Goal: Navigation & Orientation: Go to known website

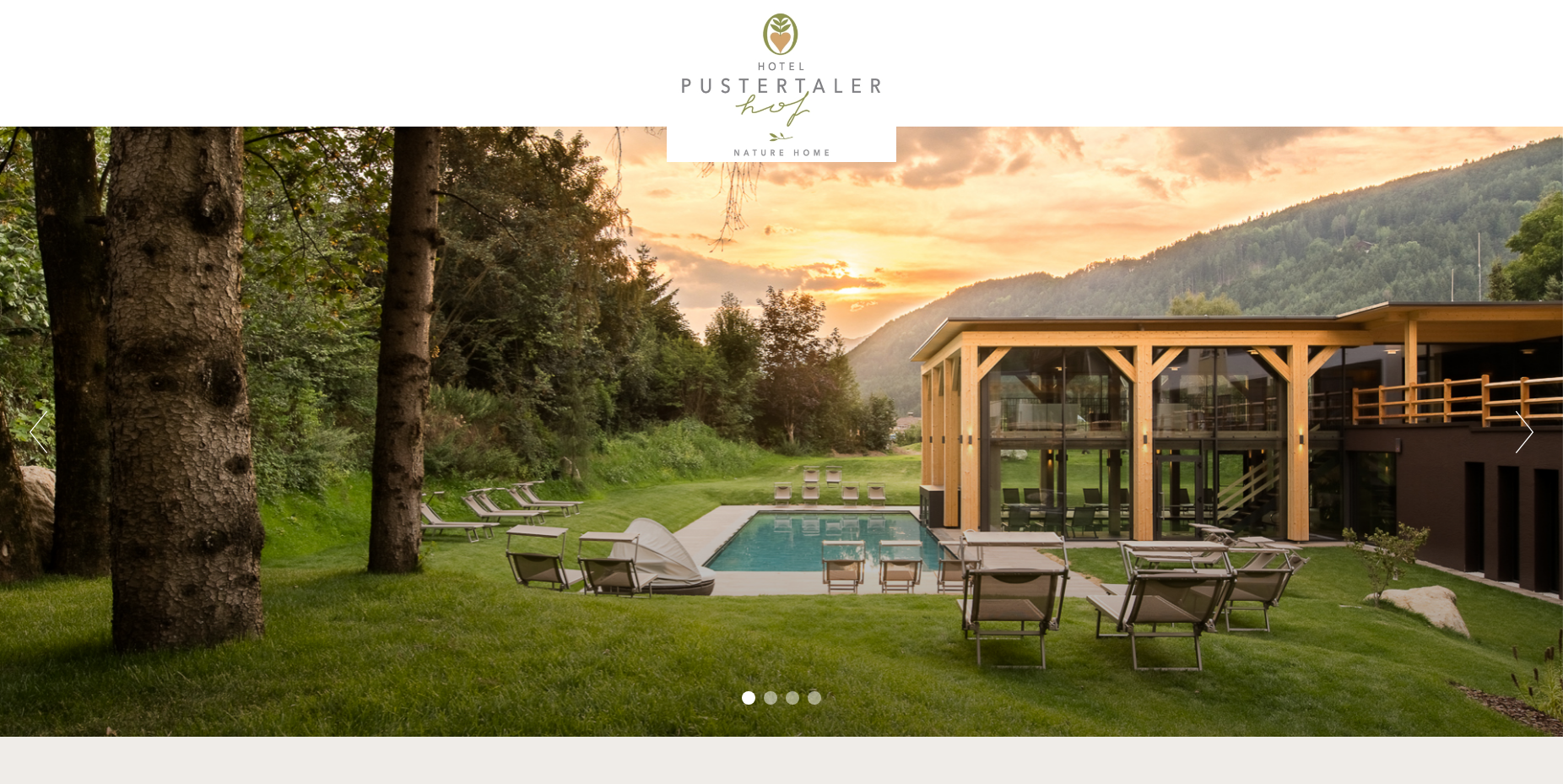
click at [1525, 432] on button "Next" at bounding box center [1524, 432] width 18 height 42
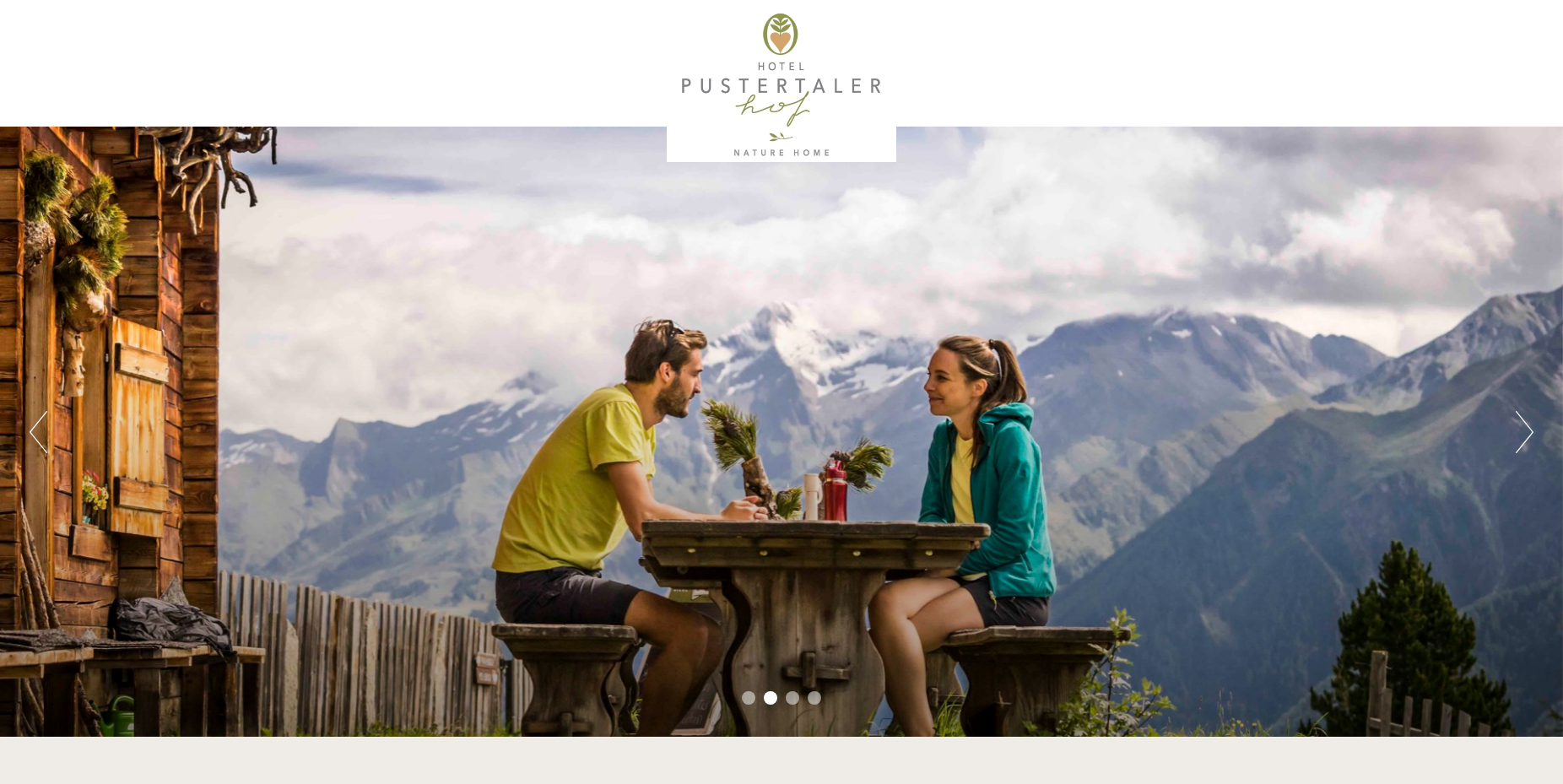
click at [1525, 432] on button "Next" at bounding box center [1524, 432] width 18 height 42
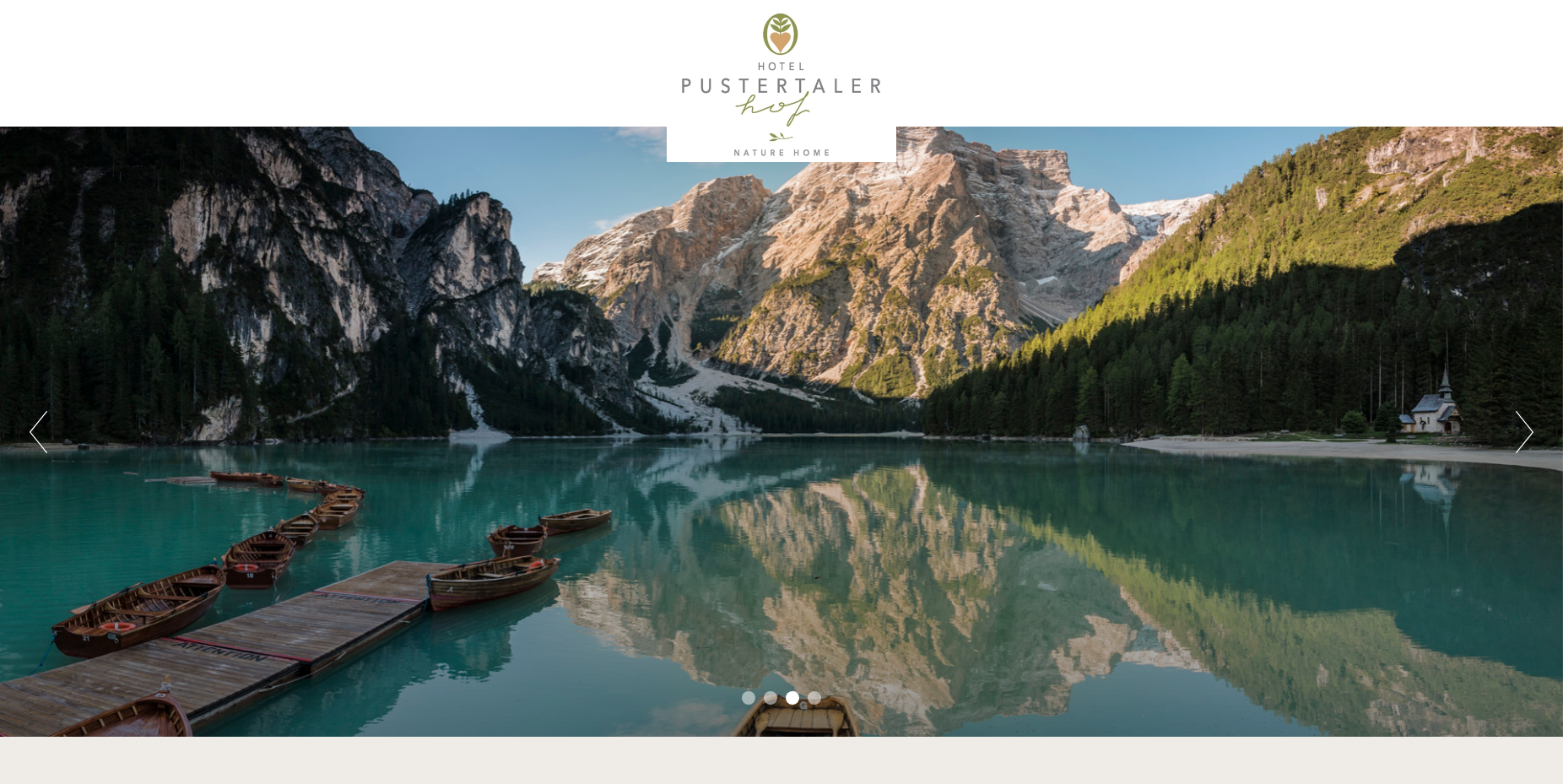
click at [1525, 432] on button "Next" at bounding box center [1524, 432] width 18 height 42
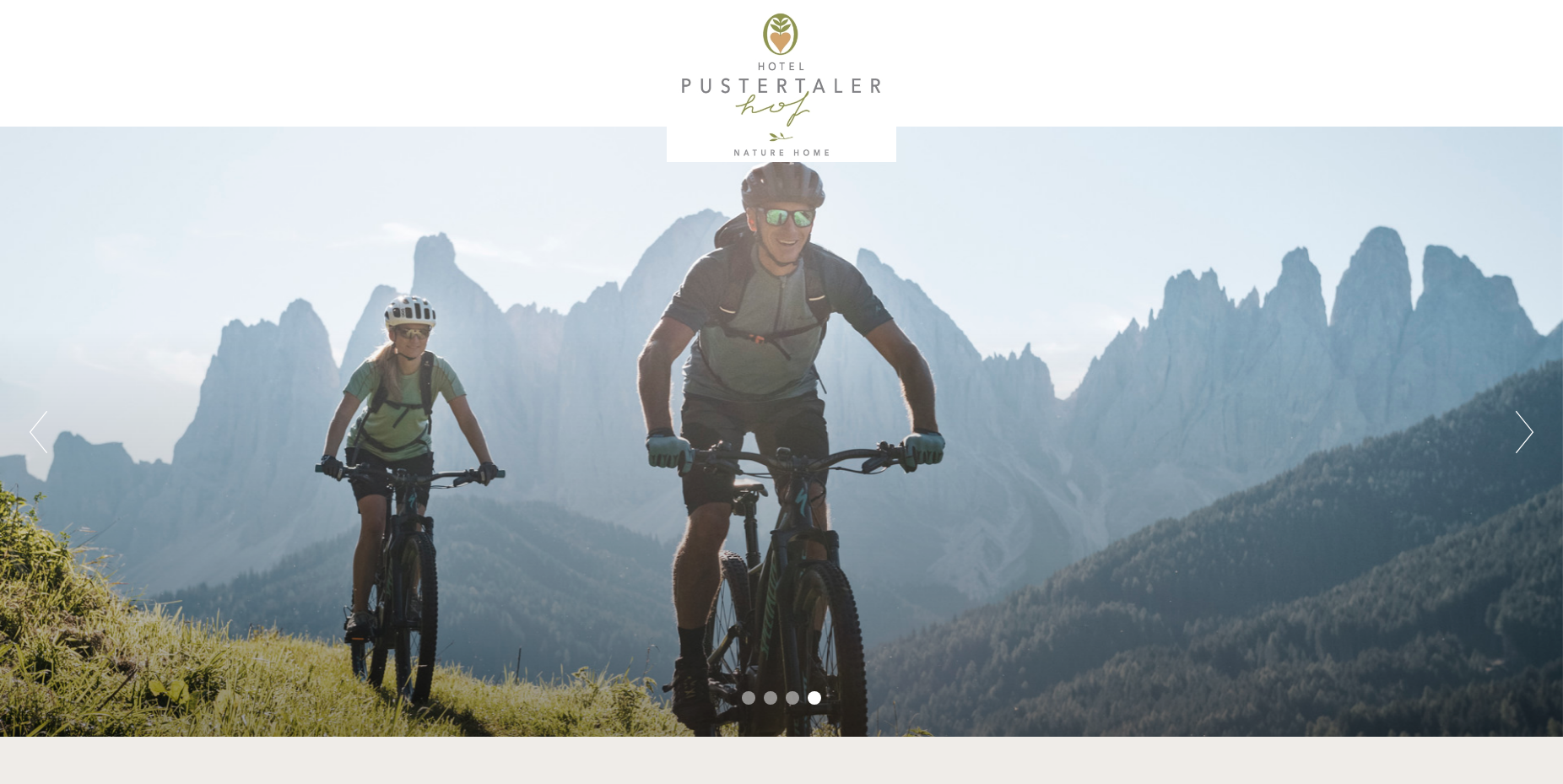
click at [1525, 432] on button "Next" at bounding box center [1524, 432] width 18 height 42
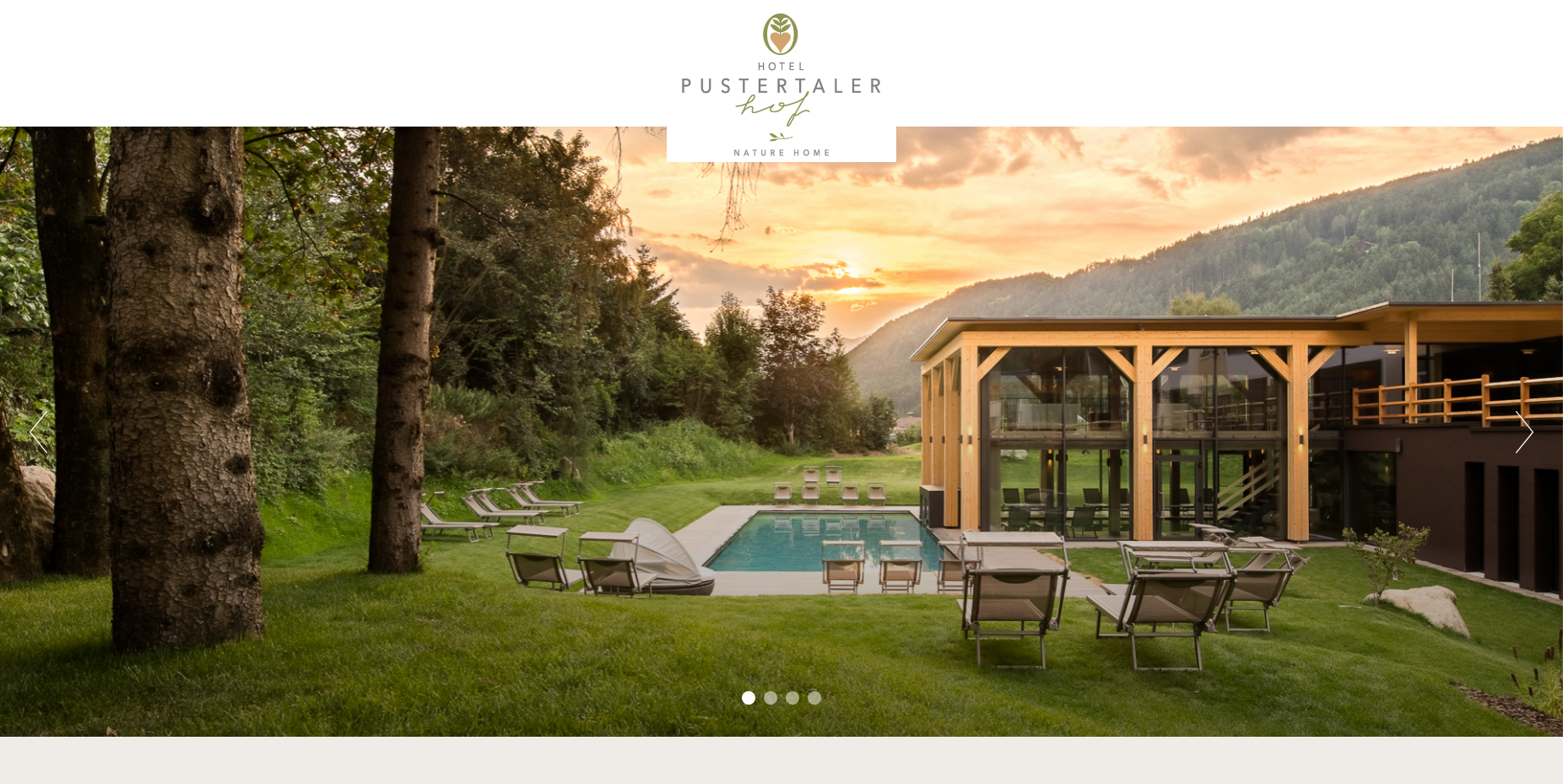
click at [1525, 432] on button "Next" at bounding box center [1524, 432] width 18 height 42
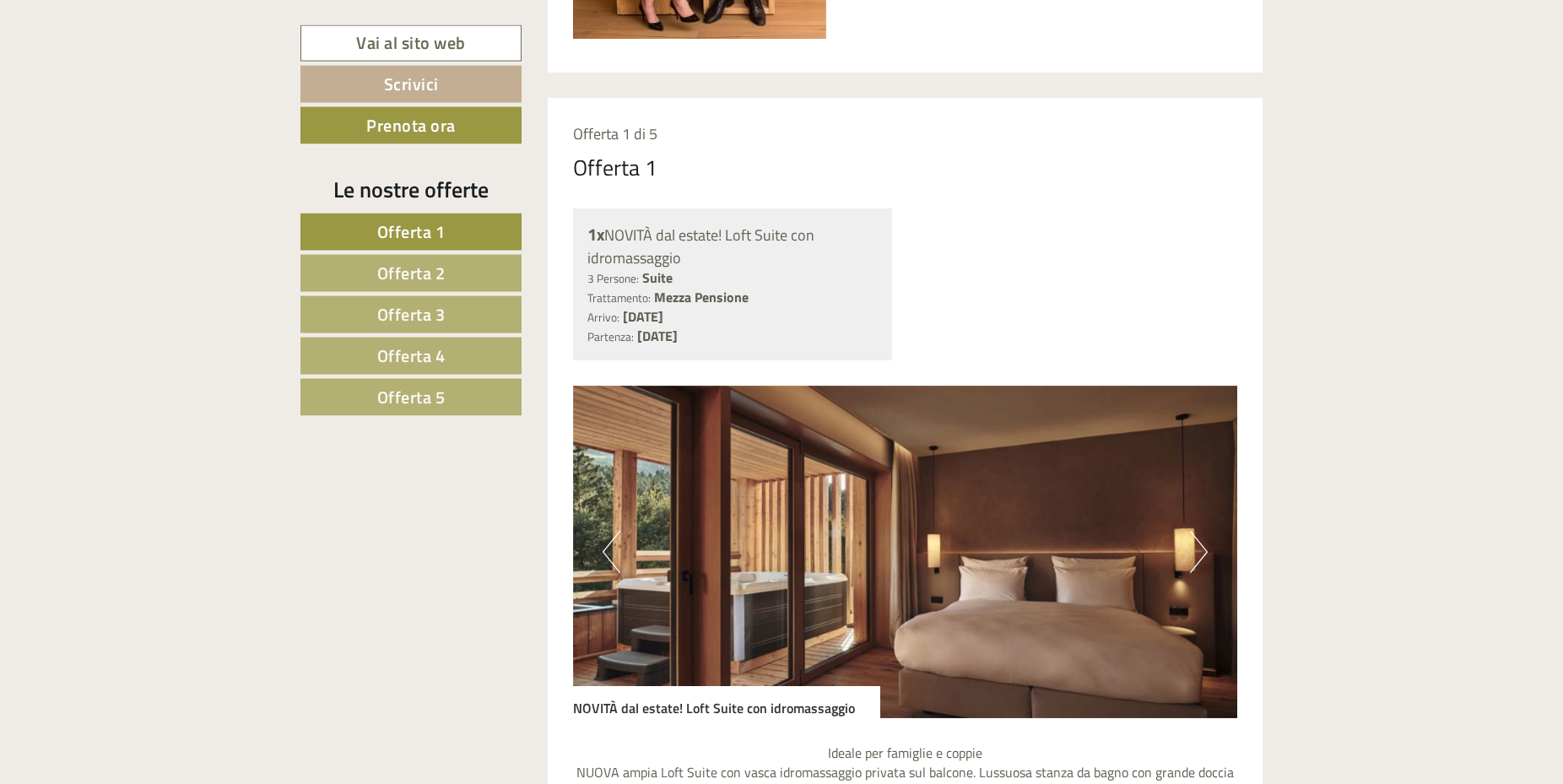
scroll to position [1463, 0]
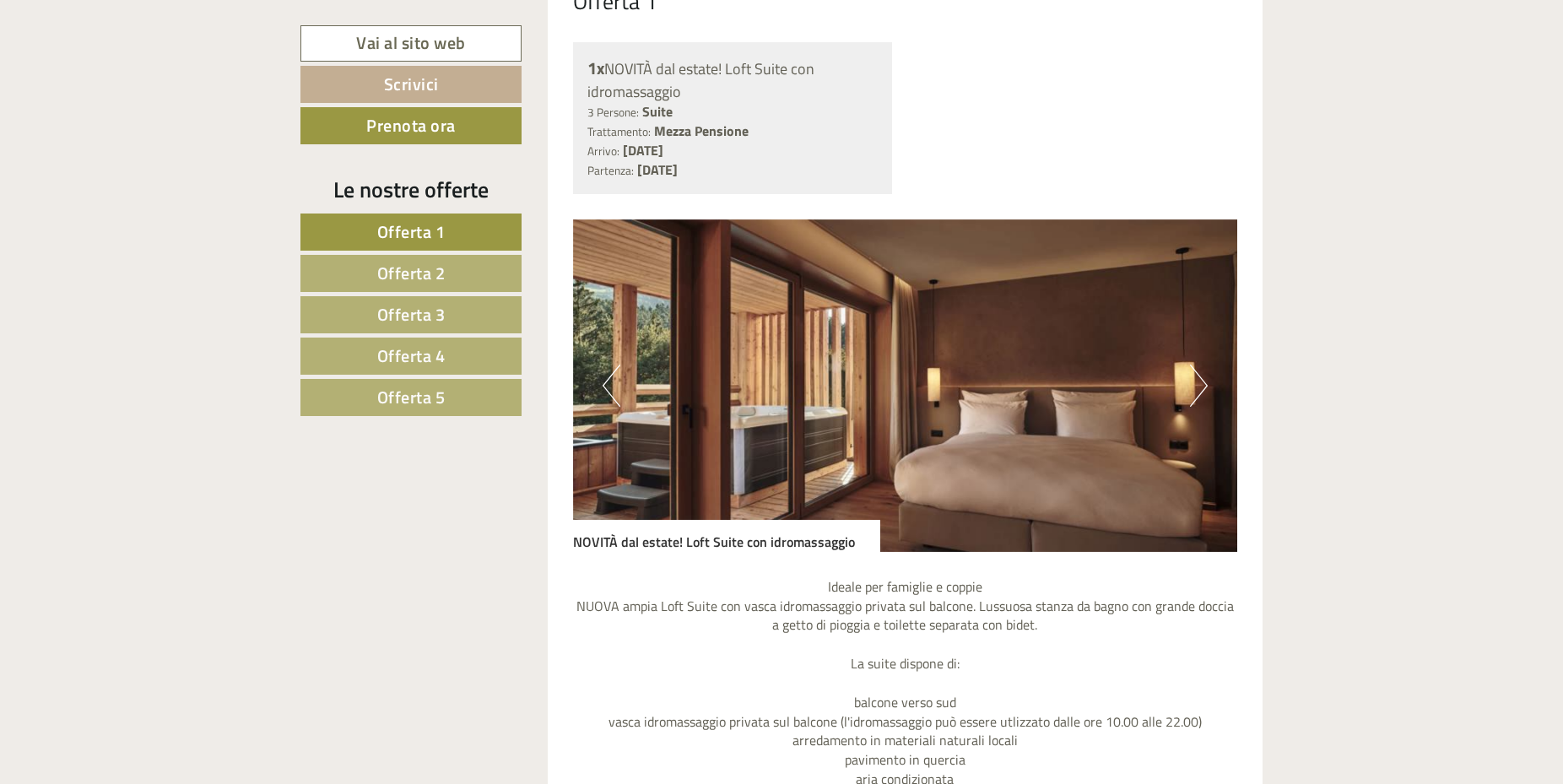
click at [1201, 390] on button "Next" at bounding box center [1199, 385] width 18 height 42
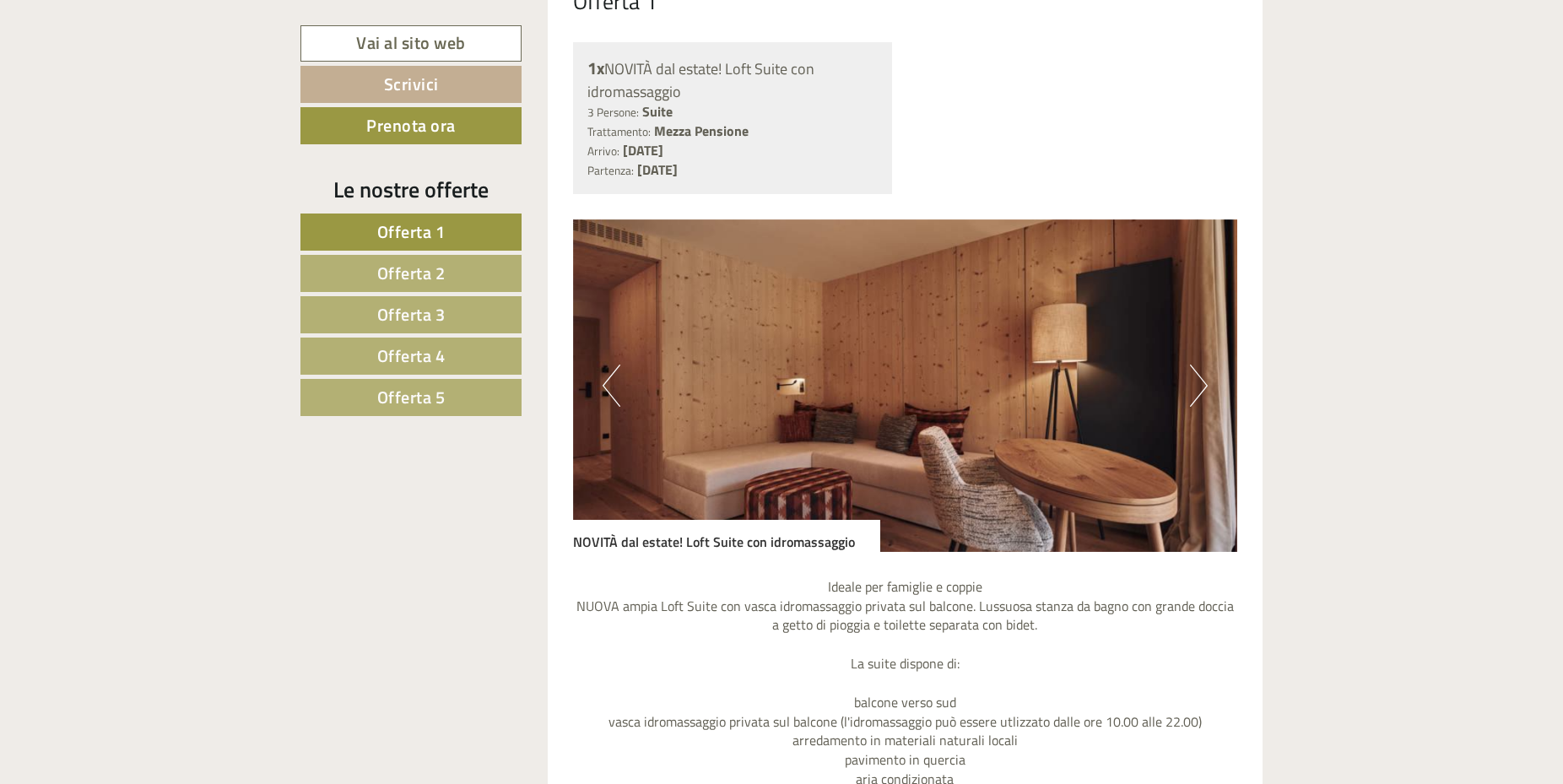
click at [1201, 390] on button "Next" at bounding box center [1199, 385] width 18 height 42
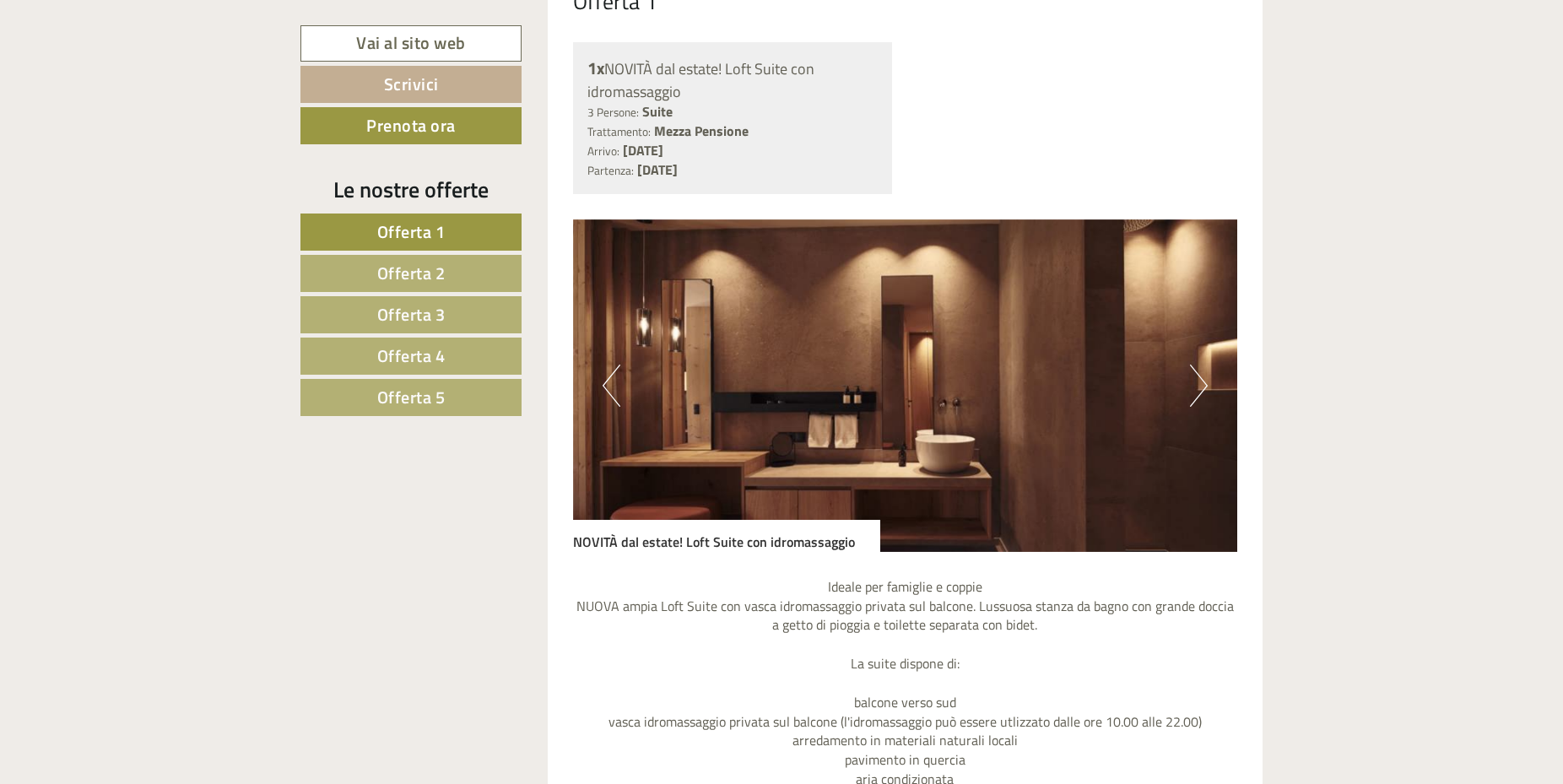
click at [1201, 390] on button "Next" at bounding box center [1199, 385] width 18 height 42
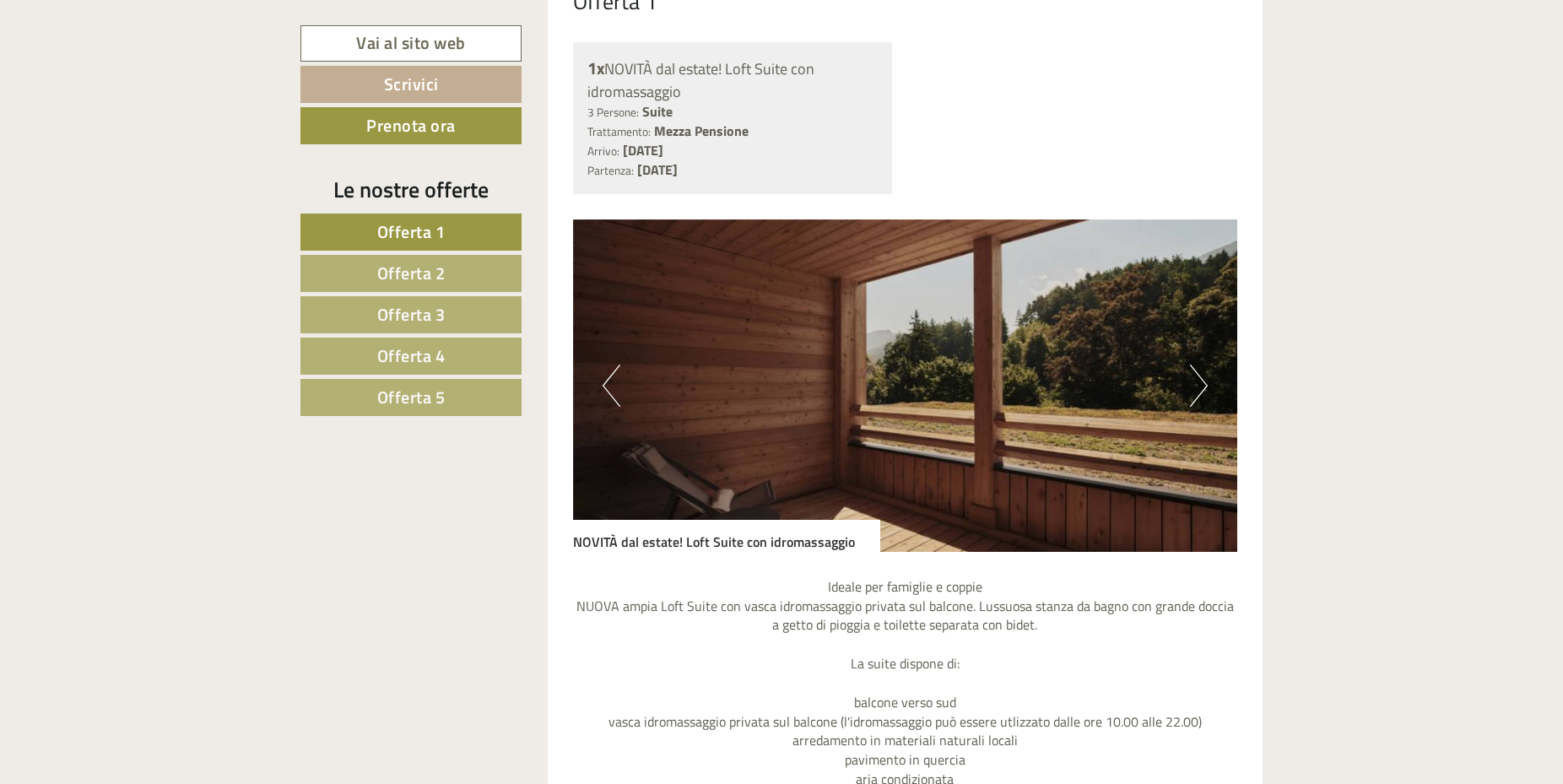
click at [1201, 390] on button "Next" at bounding box center [1199, 385] width 18 height 42
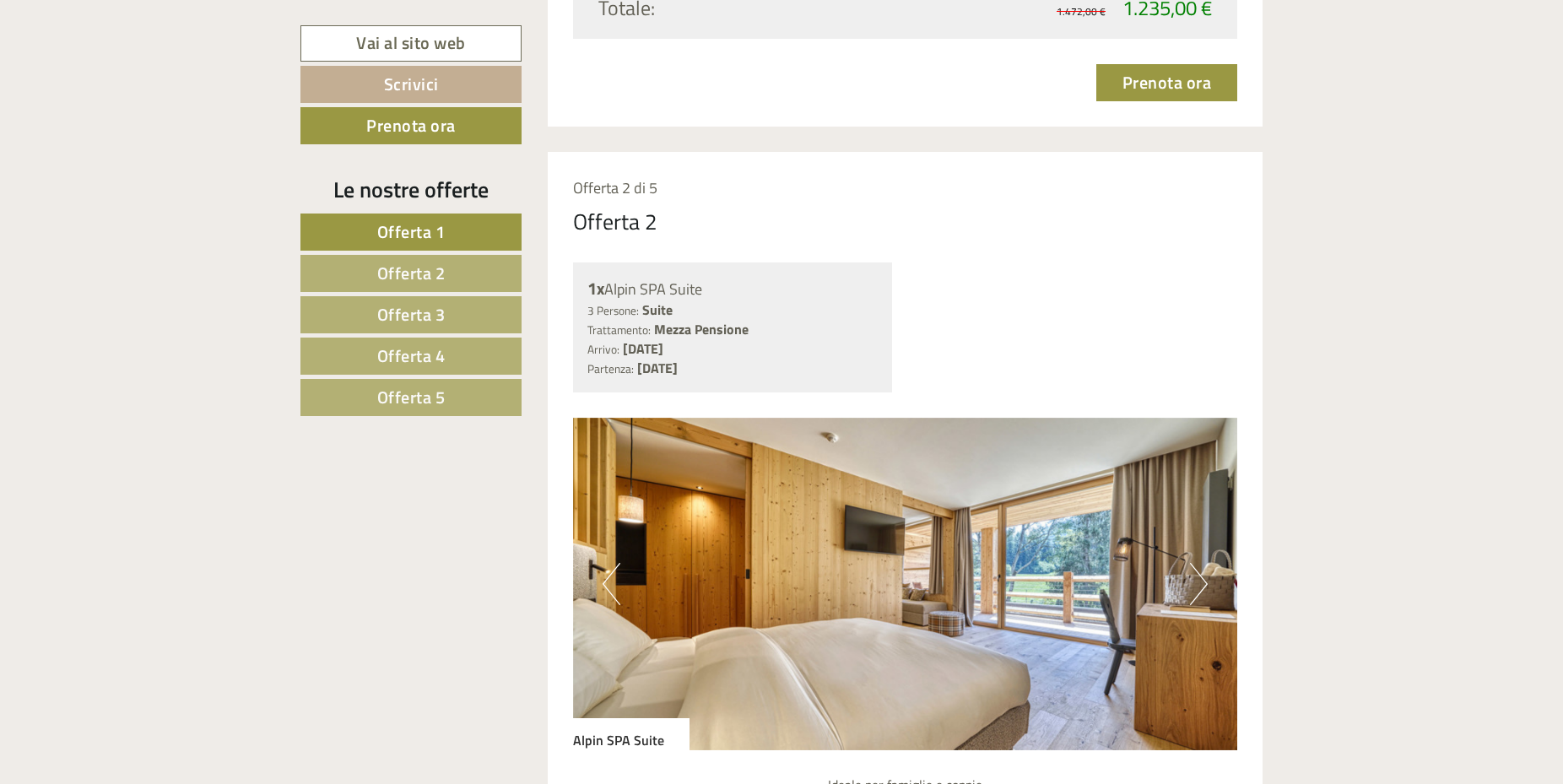
scroll to position [3097, 0]
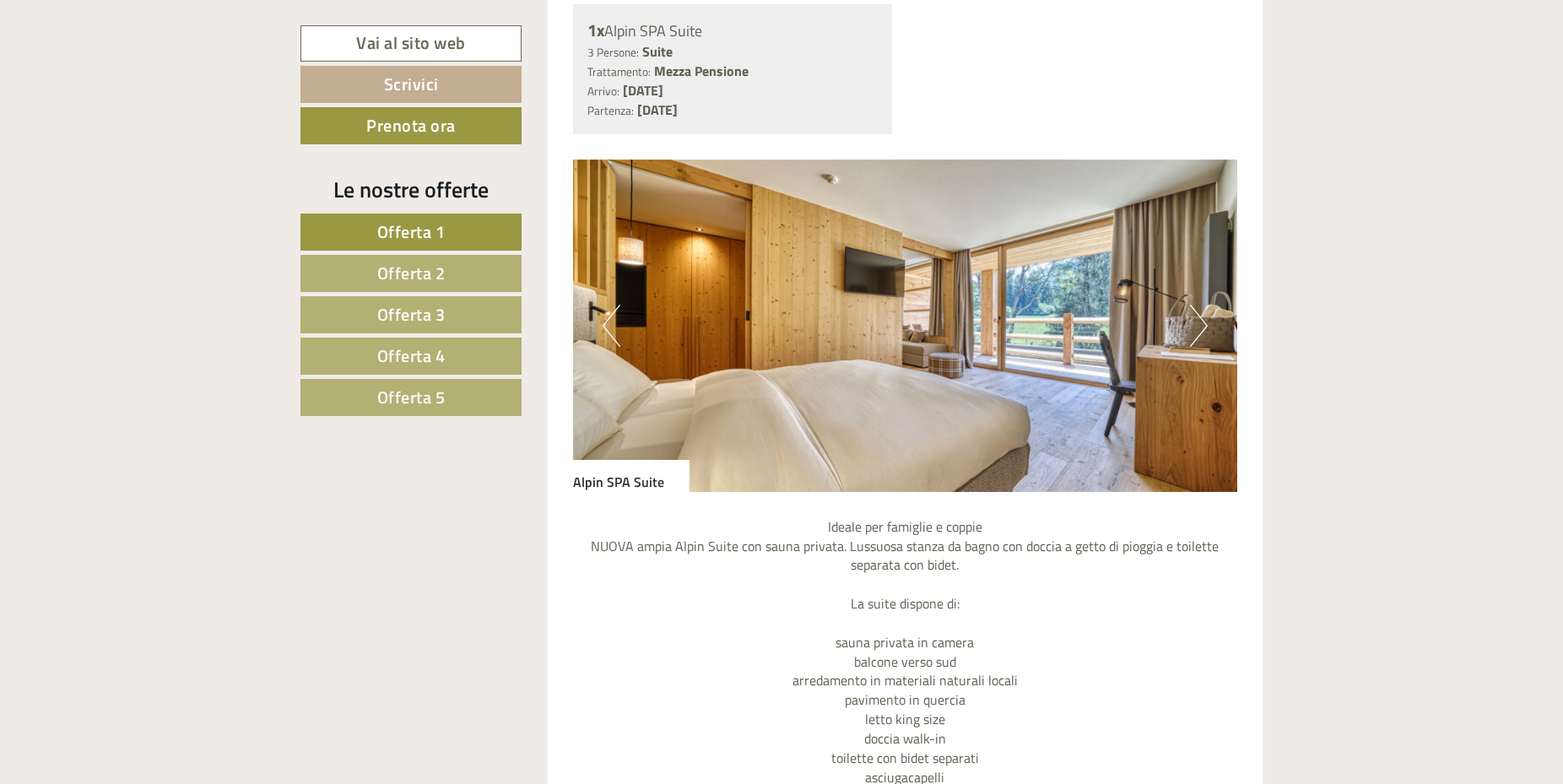
click at [1190, 291] on img at bounding box center [906, 326] width 665 height 332
click at [1205, 305] on button "Next" at bounding box center [1199, 326] width 18 height 42
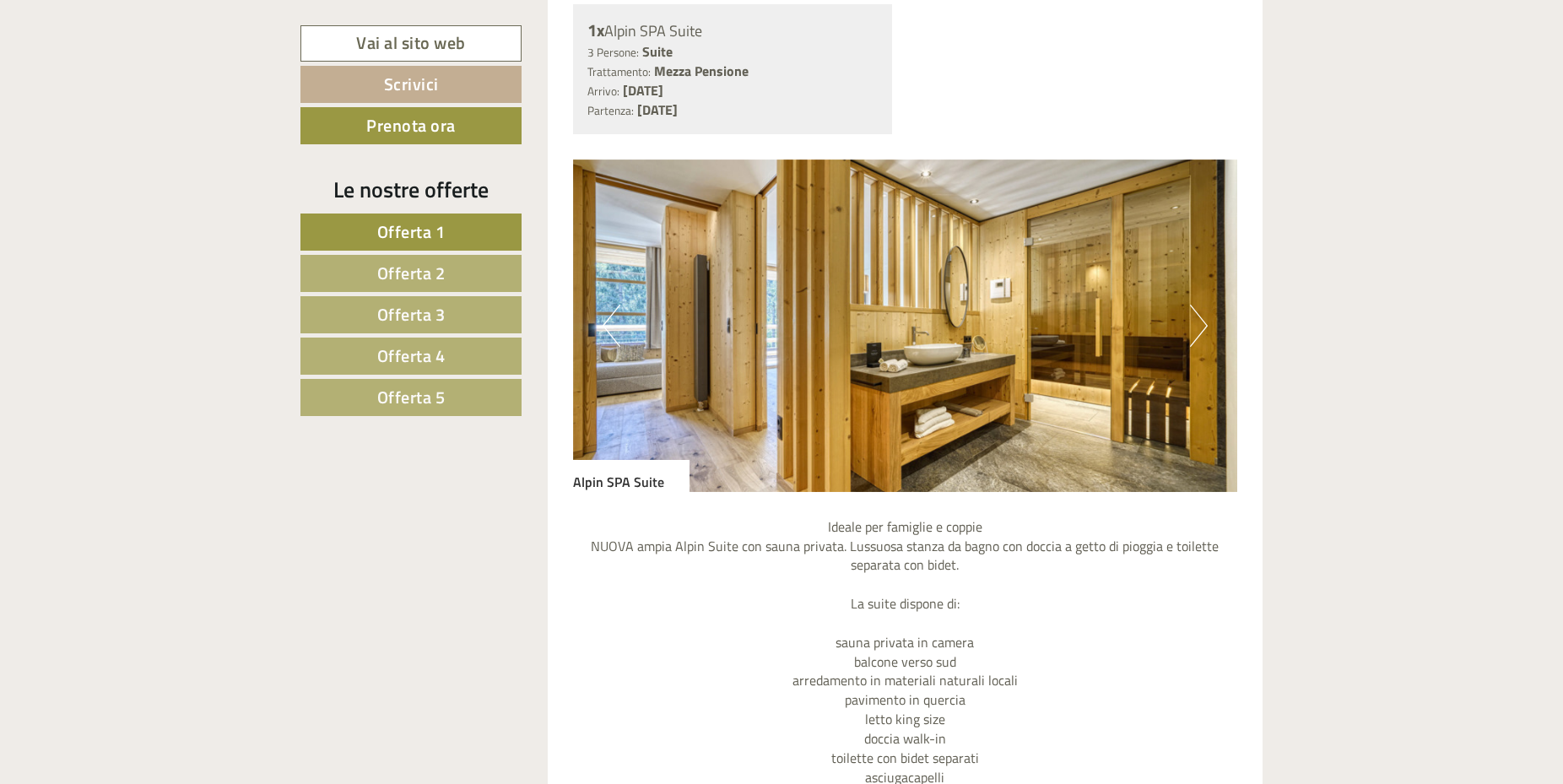
click at [1205, 305] on button "Next" at bounding box center [1199, 326] width 18 height 42
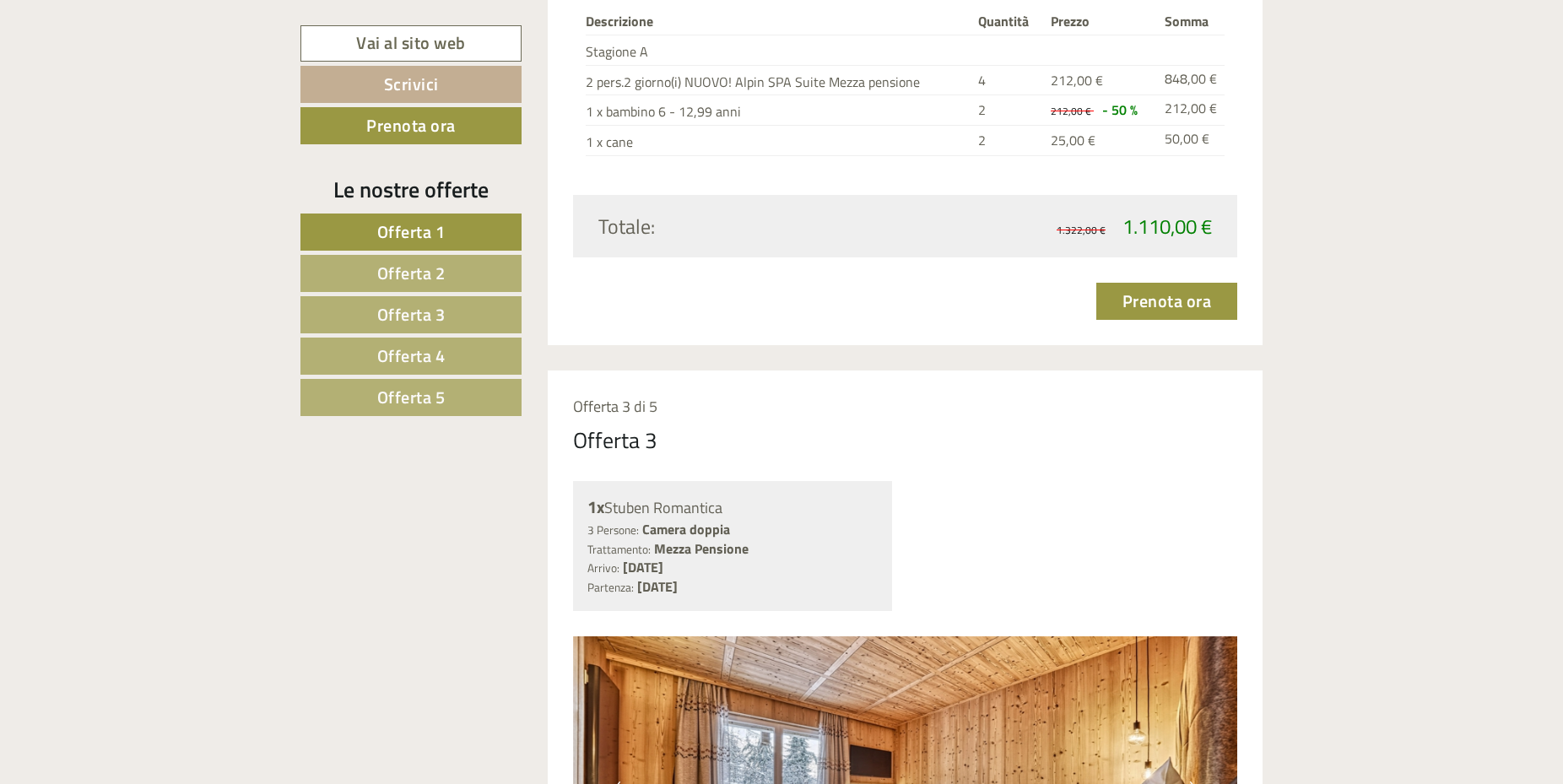
scroll to position [3644, 0]
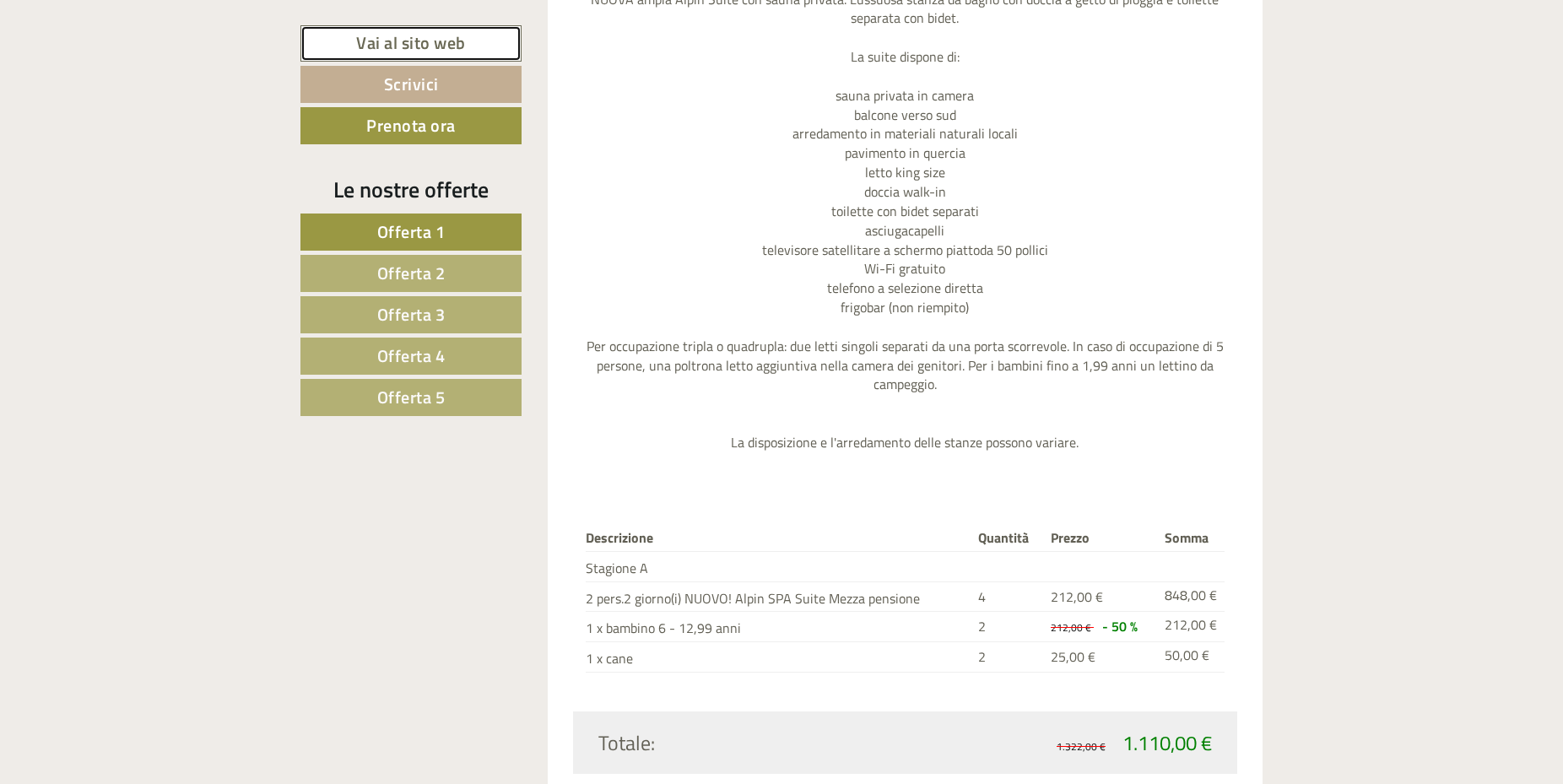
click at [387, 37] on link "Vai al sito web" at bounding box center [411, 43] width 221 height 37
